Goal: Task Accomplishment & Management: Manage account settings

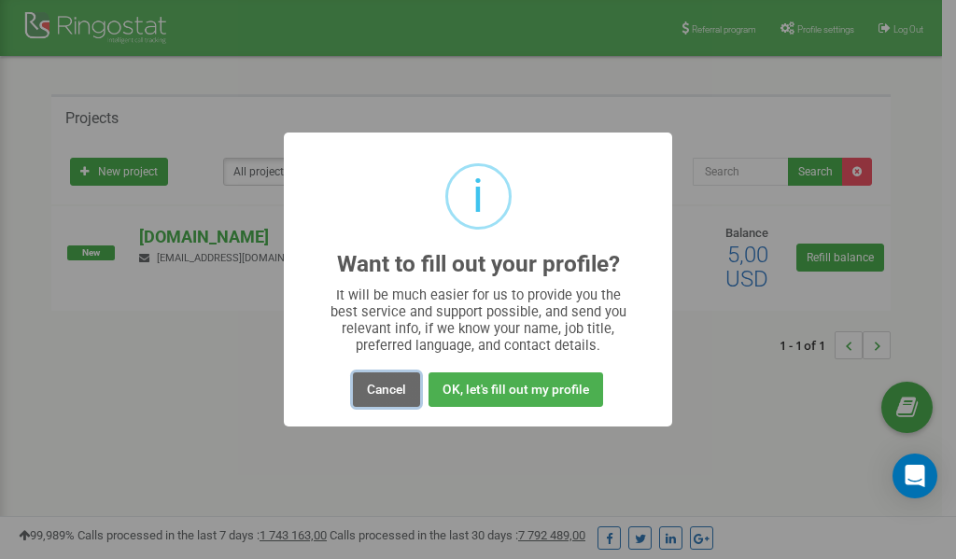
click at [402, 388] on button "Cancel" at bounding box center [386, 390] width 67 height 35
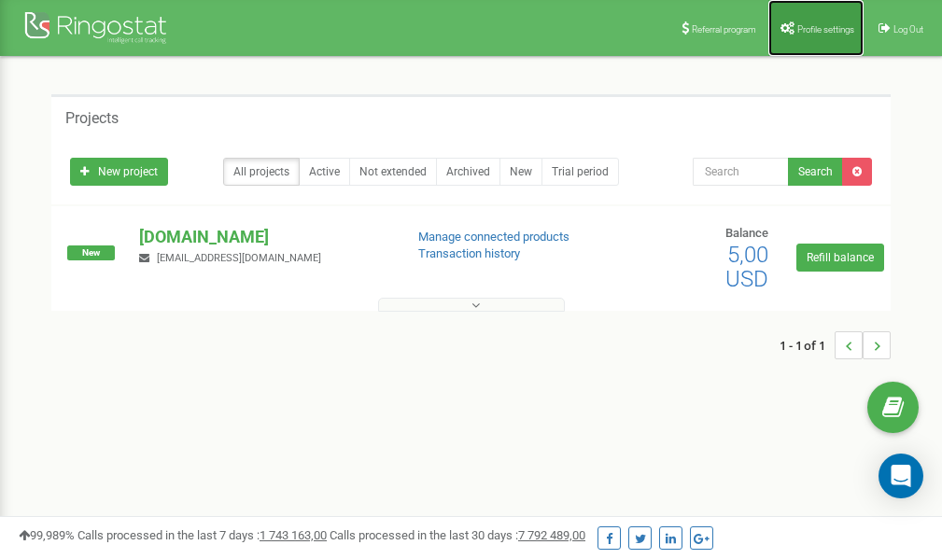
click at [807, 31] on span "Profile settings" at bounding box center [826, 29] width 57 height 10
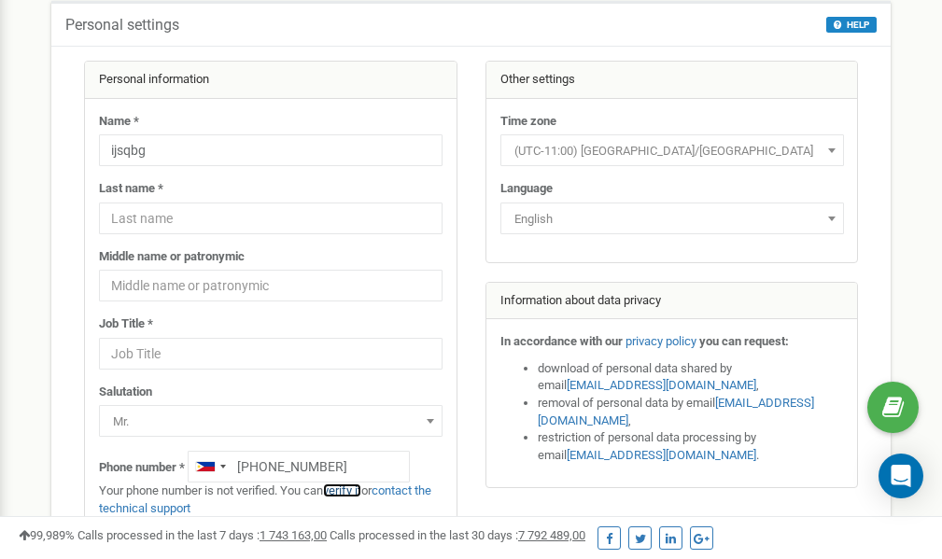
click at [351, 488] on link "verify it" at bounding box center [342, 491] width 38 height 14
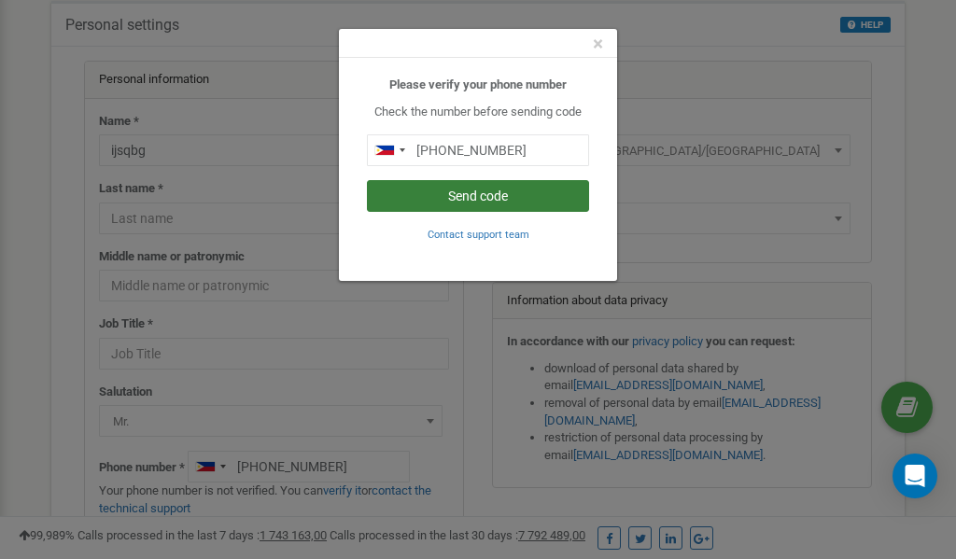
click at [469, 192] on button "Send code" at bounding box center [478, 196] width 222 height 32
